Goal: Information Seeking & Learning: Learn about a topic

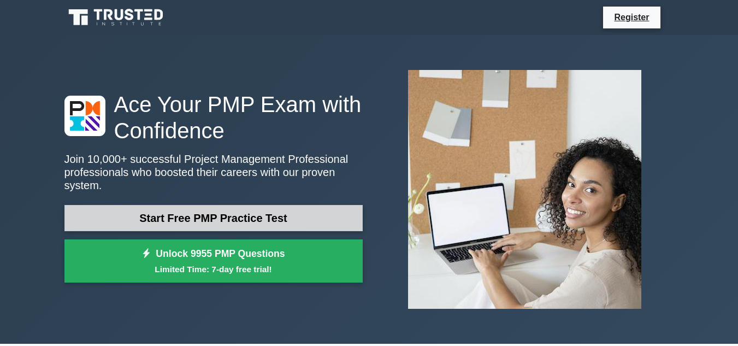
click at [268, 205] on link "Start Free PMP Practice Test" at bounding box center [213, 218] width 298 height 26
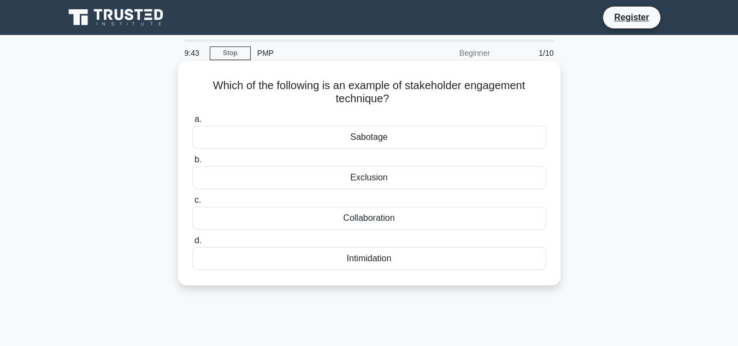
click at [360, 216] on div "Collaboration" at bounding box center [369, 217] width 354 height 23
click at [192, 204] on input "c. Collaboration" at bounding box center [192, 200] width 0 height 7
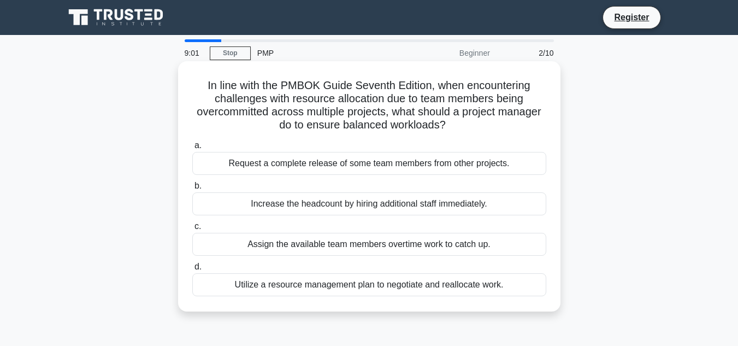
click at [474, 289] on div "Utilize a resource management plan to negotiate and reallocate work." at bounding box center [369, 284] width 354 height 23
click at [192, 270] on input "d. Utilize a resource management plan to negotiate and reallocate work." at bounding box center [192, 266] width 0 height 7
